Goal: Ask a question: Seek information or help from site administrators or community

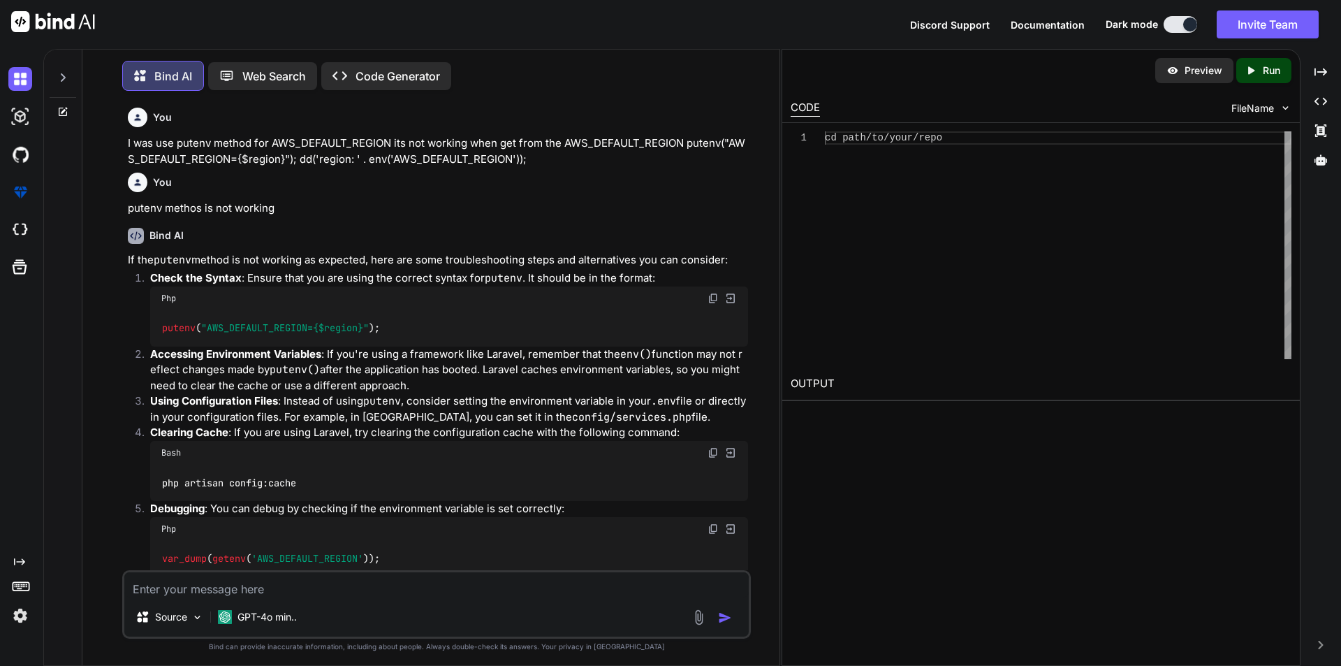
scroll to position [13920, 0]
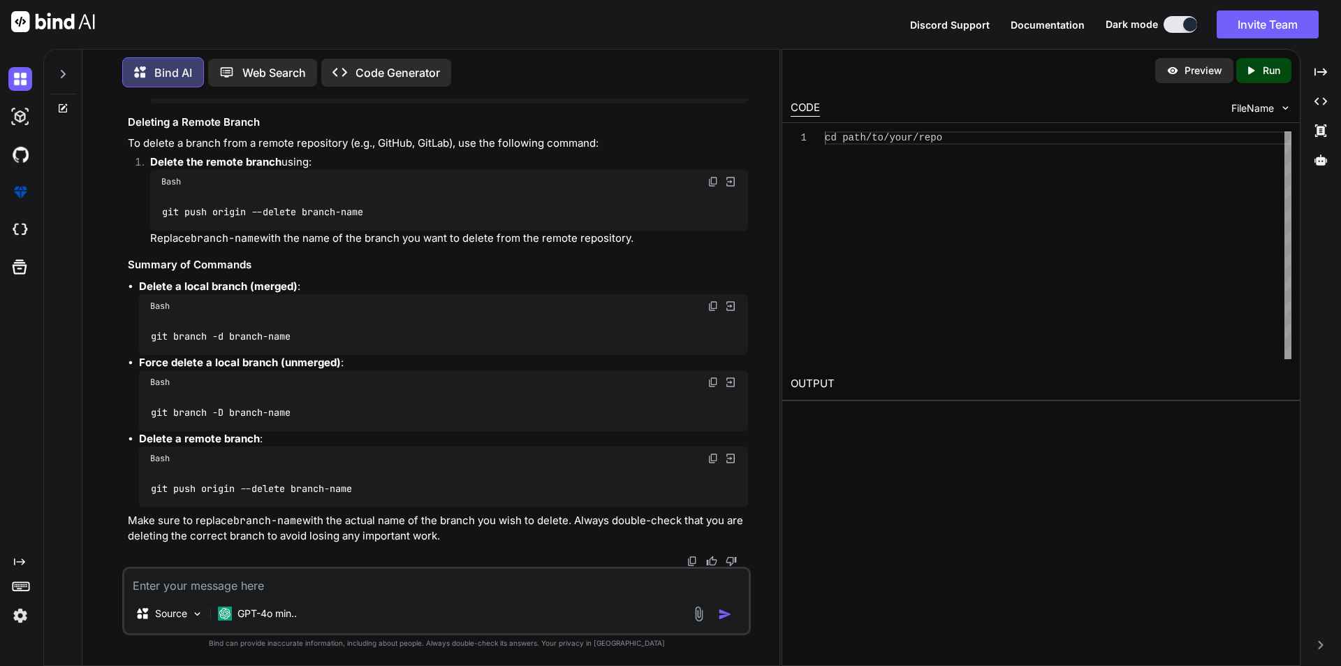
click at [223, 579] on textarea at bounding box center [436, 581] width 625 height 25
type textarea "in input date we have a value="[DATE]" but instead of this its shown "mm/dd/yyy…"
click at [720, 614] on img "button" at bounding box center [725, 614] width 14 height 14
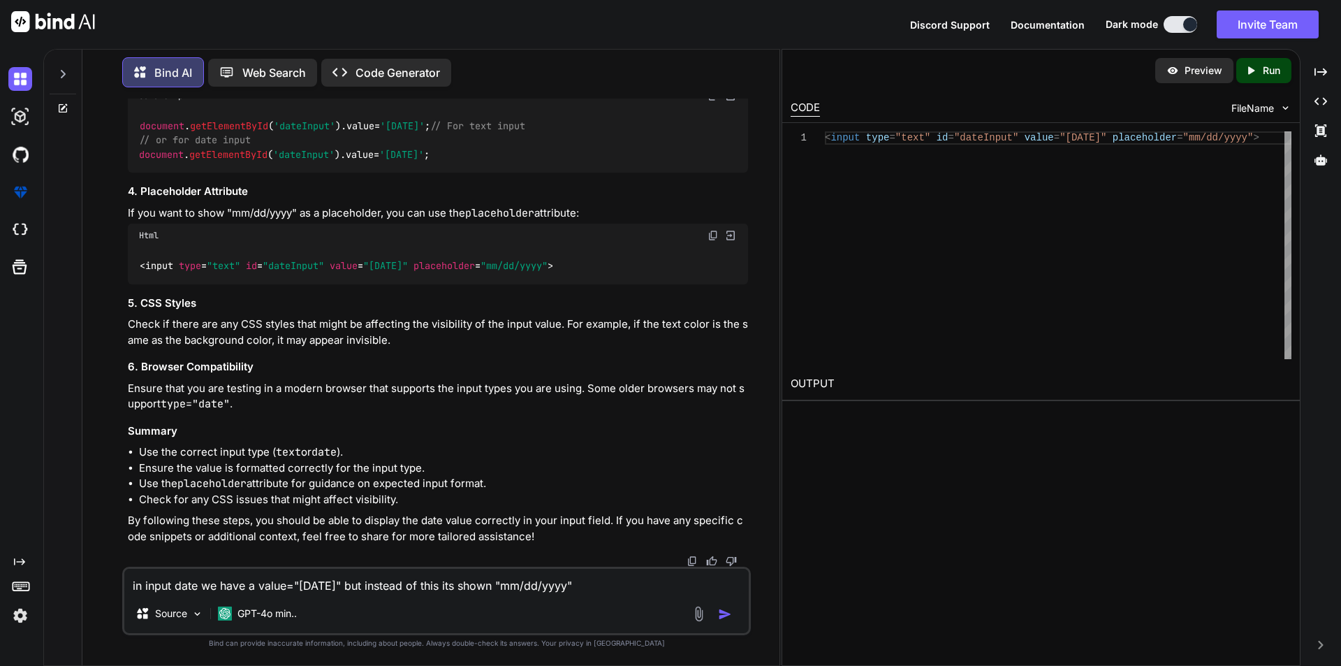
scroll to position [14525, 0]
drag, startPoint x: 374, startPoint y: 399, endPoint x: 429, endPoint y: 395, distance: 55.4
copy span "[DATE]"
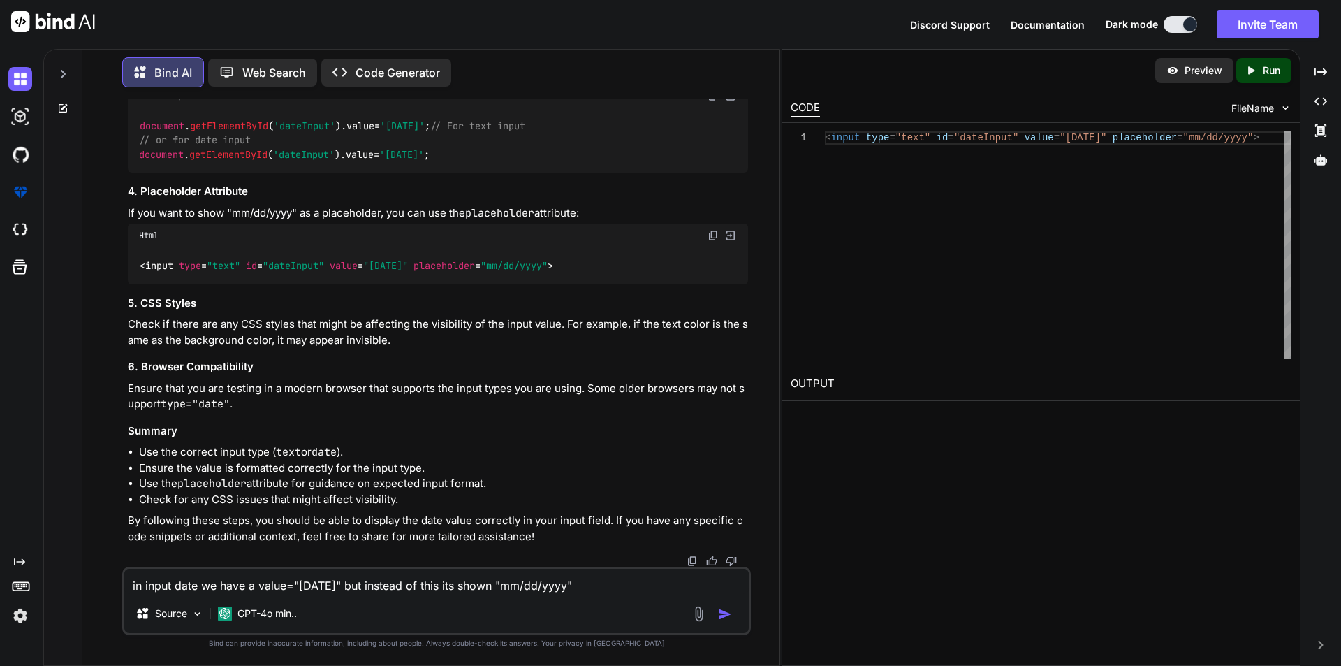
click at [182, 582] on textarea "in input date we have a value="[DATE]" but instead of this its shown "mm/dd/yyy…" at bounding box center [436, 581] width 625 height 25
drag, startPoint x: 373, startPoint y: 327, endPoint x: 436, endPoint y: 325, distance: 62.9
copy span "[DATE]""
click at [253, 585] on textarea "in input date we have a value="[DATE]" but instead of this its shown "mm/dd/yyy…" at bounding box center [436, 581] width 625 height 25
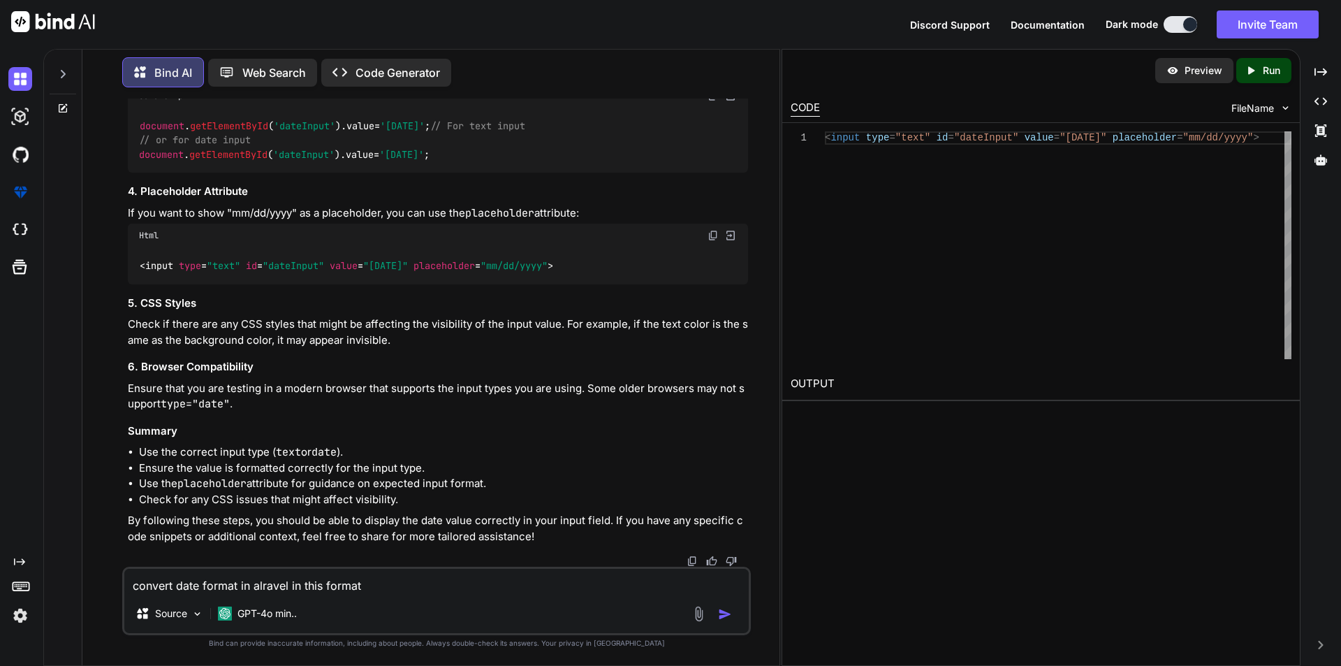
paste textarea "[DATE]""
click at [256, 585] on textarea "convert date format in alravel in this format [DATE]"" at bounding box center [436, 581] width 625 height 25
click at [441, 584] on textarea "convert date format in laravel in this format [DATE]"" at bounding box center [436, 581] width 625 height 25
type textarea "convert date format in laravel in this format [DATE]"
click at [725, 610] on img "button" at bounding box center [725, 614] width 14 height 14
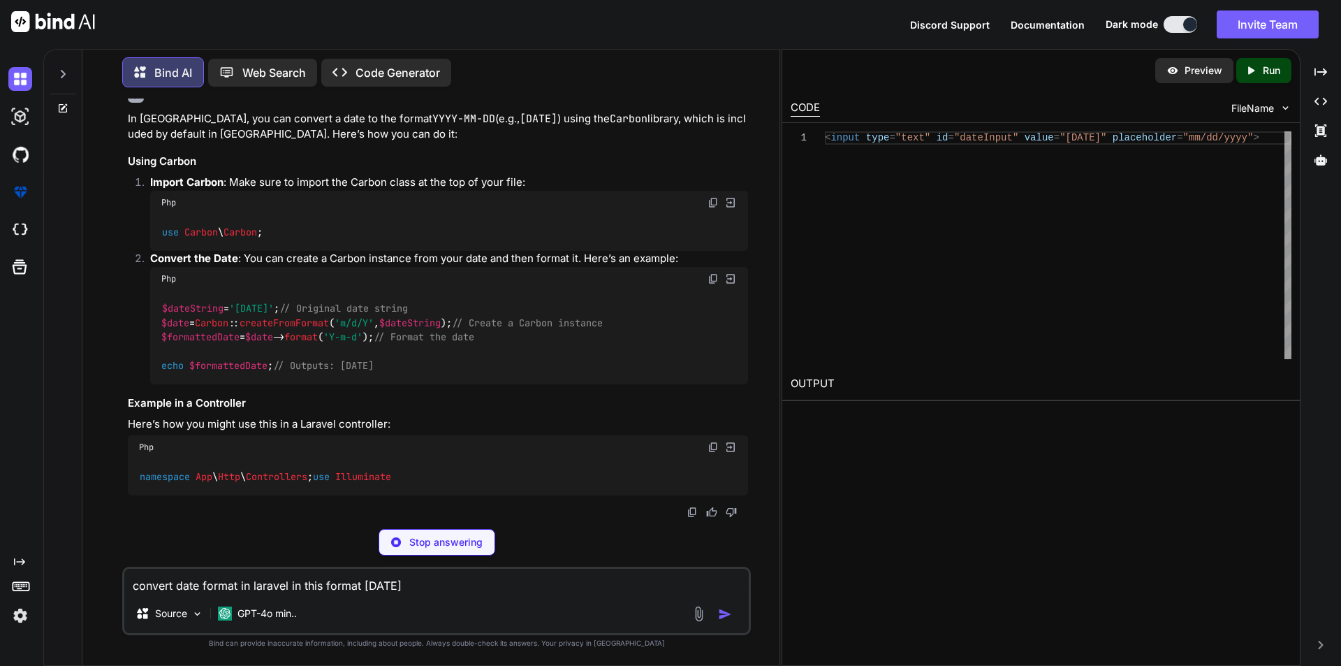
scroll to position [15499, 0]
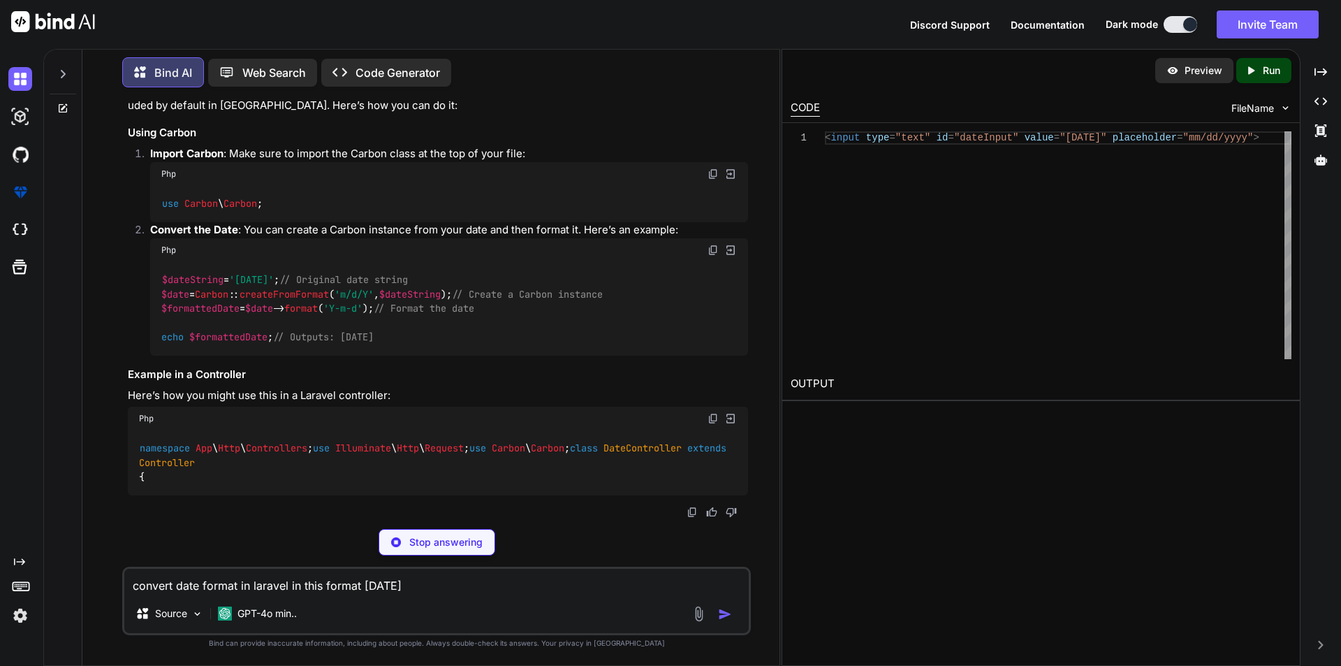
click at [225, 588] on textarea "convert date format in laravel in this format [DATE]" at bounding box center [436, 581] width 625 height 25
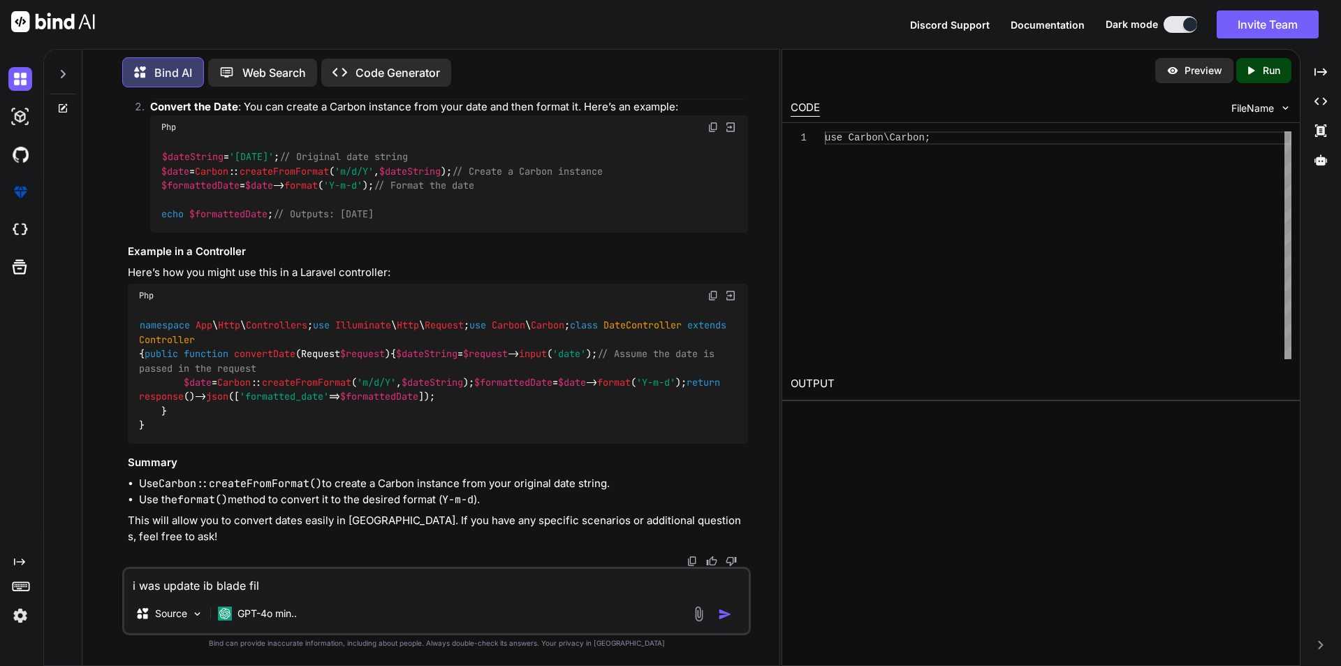
type textarea "i was update ib blade file"
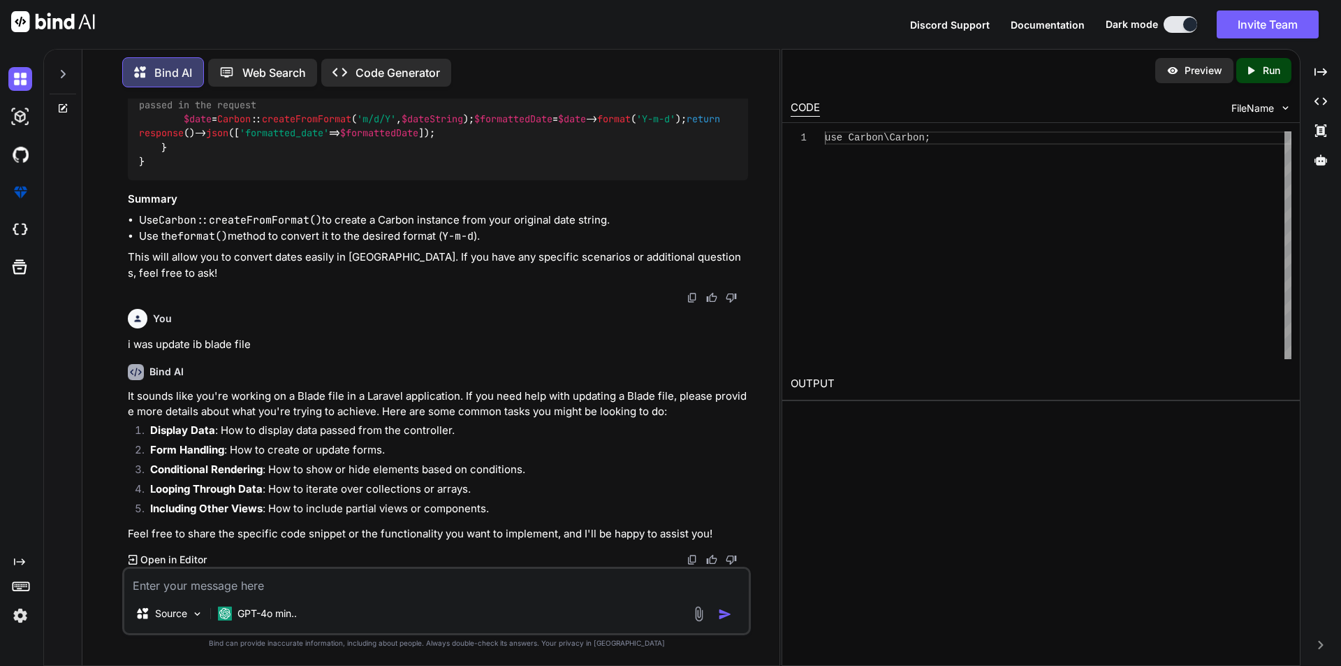
scroll to position [16014, 0]
click at [170, 585] on textarea at bounding box center [436, 581] width 625 height 25
type textarea "in blade i need to convert the date"
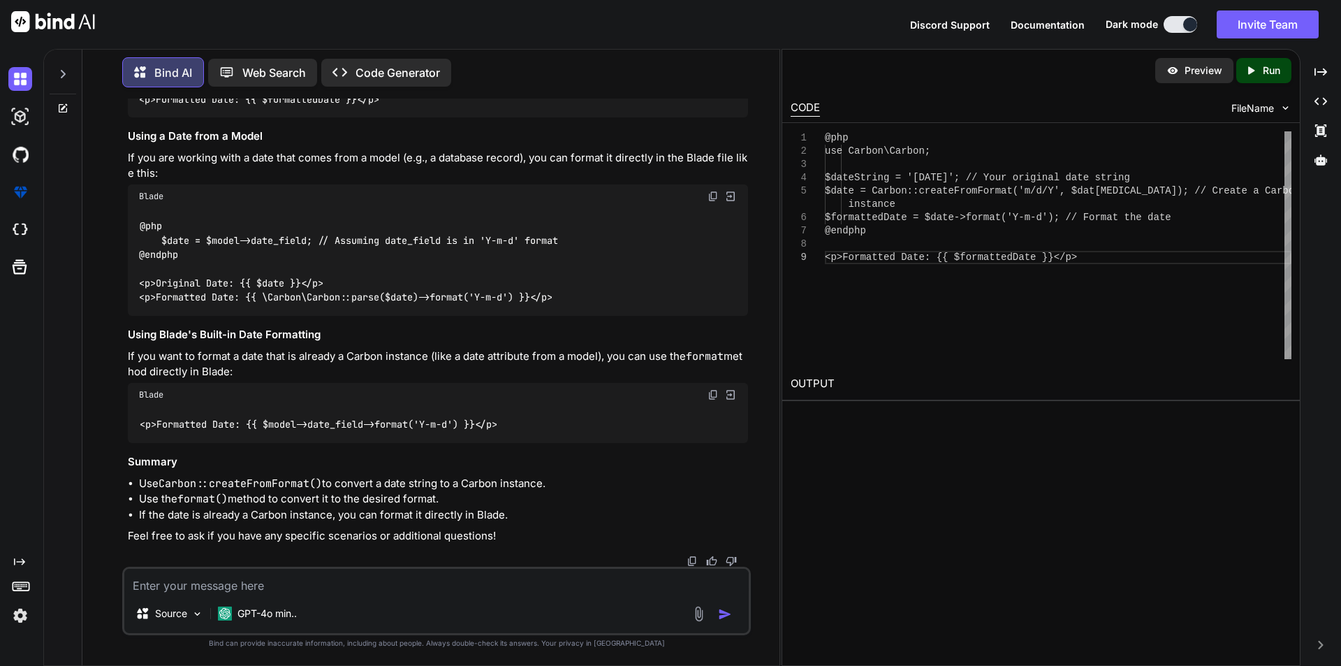
scroll to position [16611, 0]
drag, startPoint x: 163, startPoint y: 208, endPoint x: 392, endPoint y: 263, distance: 235.2
click at [392, 106] on code "@php use Carbon\Carbon; $dateString = '[DATE]'; // Your original date string $d…" at bounding box center [382, 42] width 486 height 129
copy code "use Carbon\Carbon; $dateString = '[DATE]'; // Your original date string $date =…"
click at [263, 593] on textarea at bounding box center [436, 581] width 625 height 25
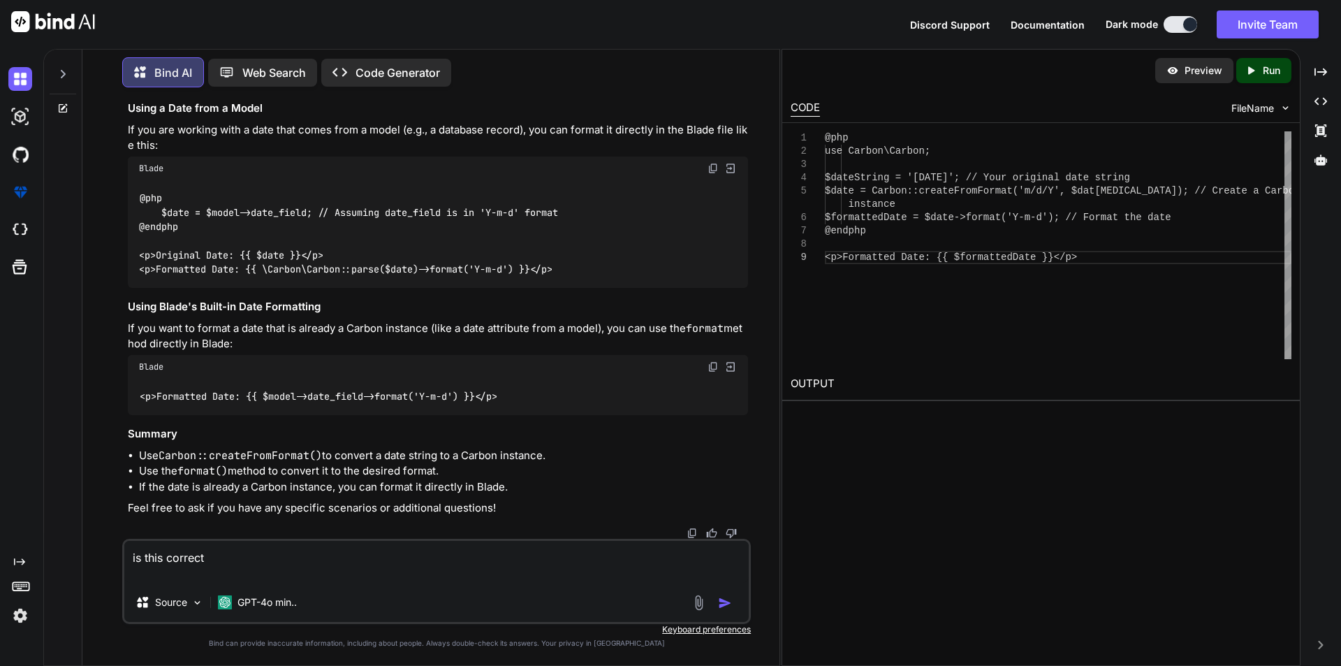
paste textarea "(isset($selectedEvaluationHpi)) ? (($selectedEvaluationHpi->pevaluation_hpi_sta…"
type textarea "is this correct (isset($selectedEvaluationHpi)) ? (($selectedEvaluationHpi->pev…"
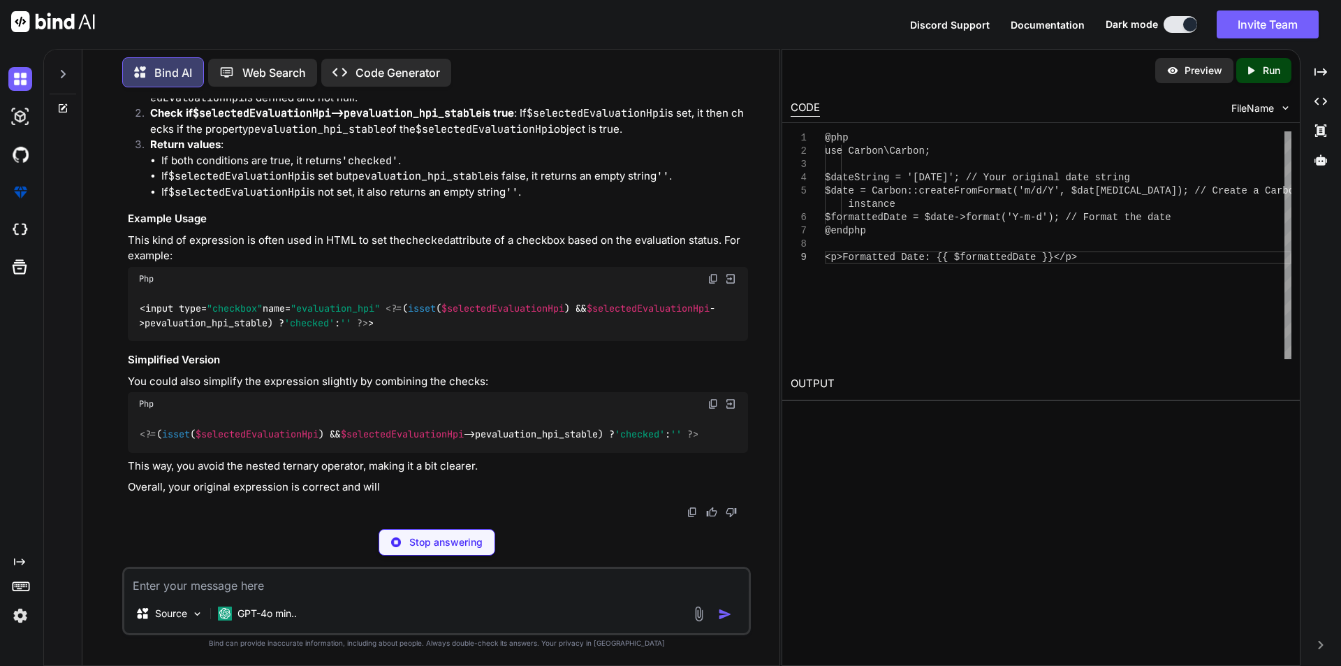
scroll to position [17397, 0]
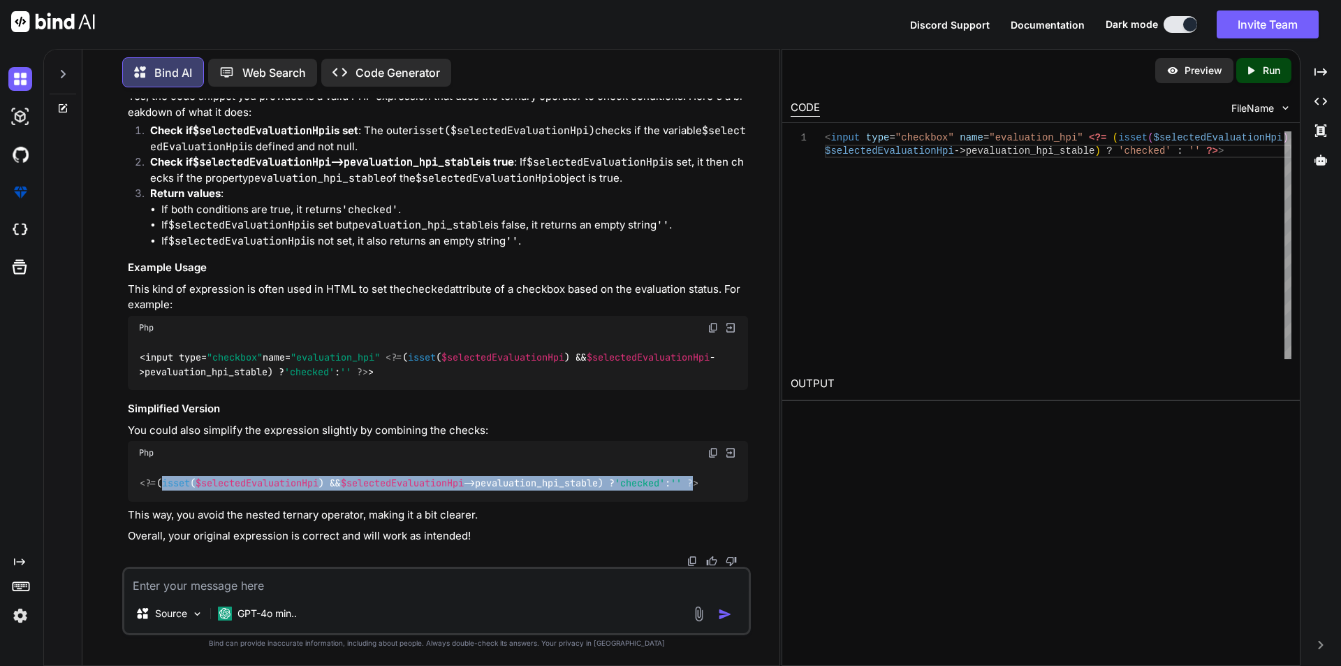
drag, startPoint x: 162, startPoint y: 468, endPoint x: 746, endPoint y: 467, distance: 584.1
click at [746, 467] on div "<?= ( isset ( $selectedEvaluationHpi ) && $selectedEvaluationHpi ->pevaluation_…" at bounding box center [438, 483] width 620 height 36
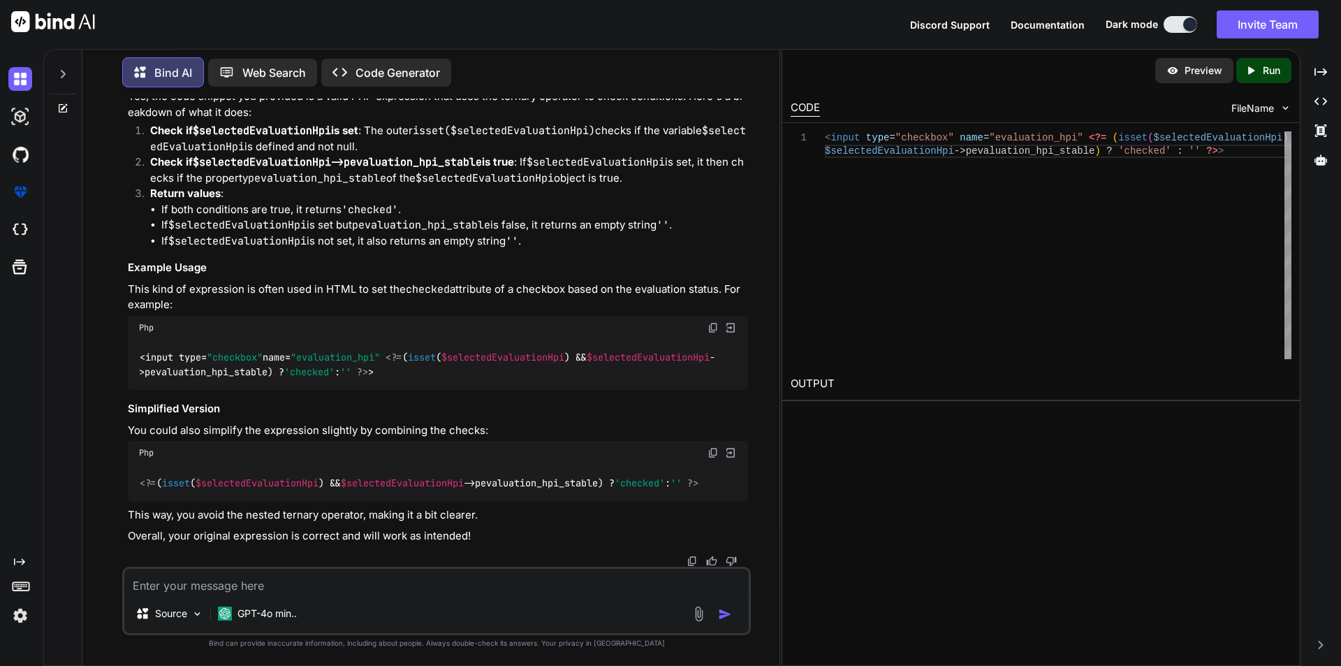
click at [620, 489] on div "<?= ( isset ( $selectedEvaluationHpi ) && $selectedEvaluationHpi ->pevaluation_…" at bounding box center [438, 483] width 620 height 36
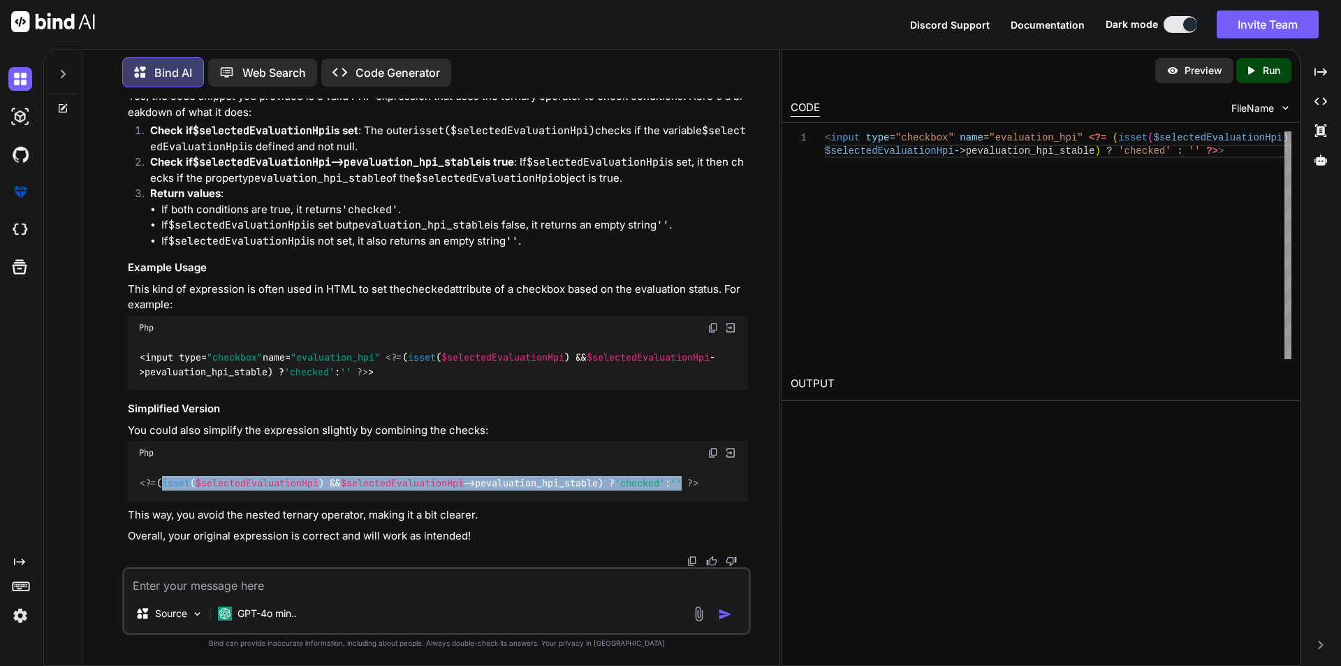
drag, startPoint x: 163, startPoint y: 469, endPoint x: 720, endPoint y: 467, distance: 556.8
click at [700, 476] on code "<?= ( isset ( $selectedEvaluationHpi ) && $selectedEvaluationHpi ->pevaluation_…" at bounding box center [419, 483] width 561 height 15
copy code "( isset ( $selectedEvaluationHpi ) && $selectedEvaluationHpi ->pevaluation_hpi_…"
